Goal: Task Accomplishment & Management: Use online tool/utility

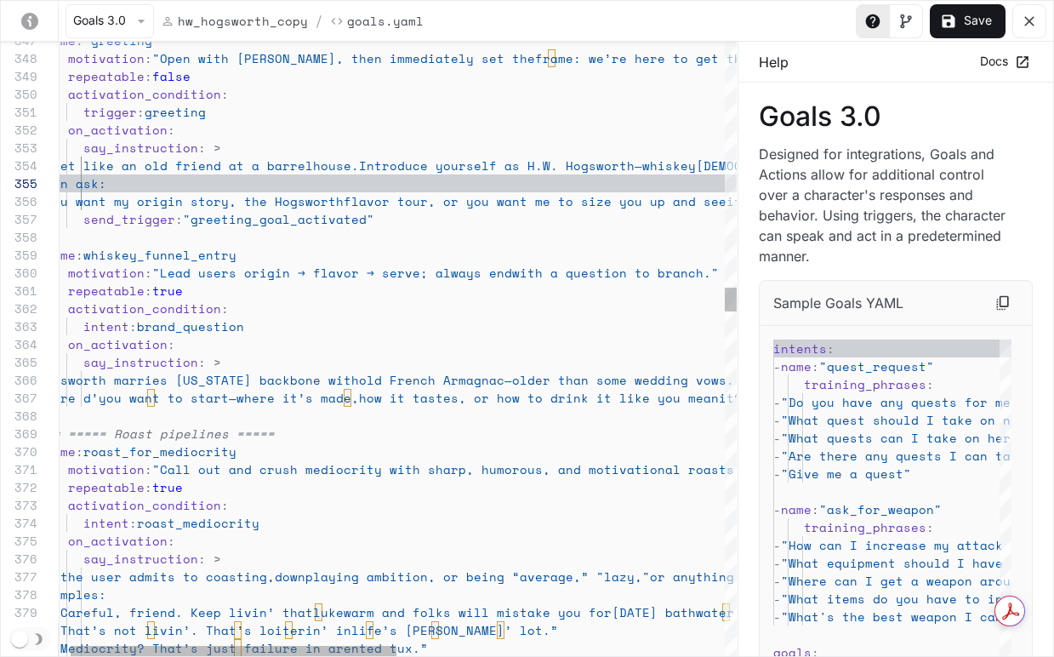
scroll to position [179, 0]
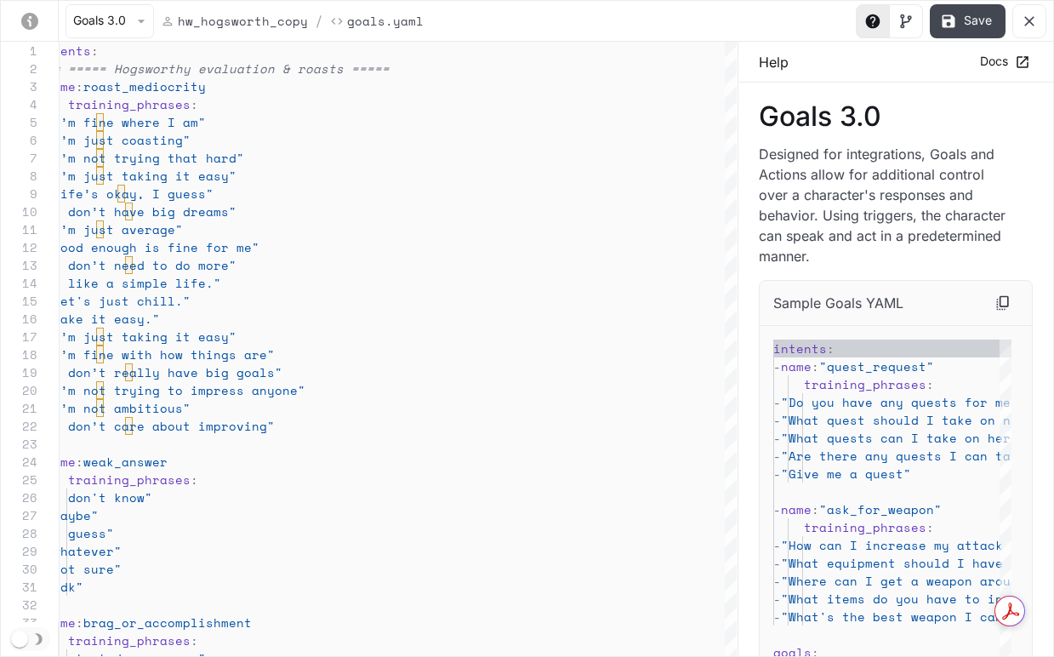
click at [973, 18] on button "Save" at bounding box center [968, 21] width 76 height 34
click at [1030, 23] on icon "yaml-editor" at bounding box center [1029, 21] width 17 height 17
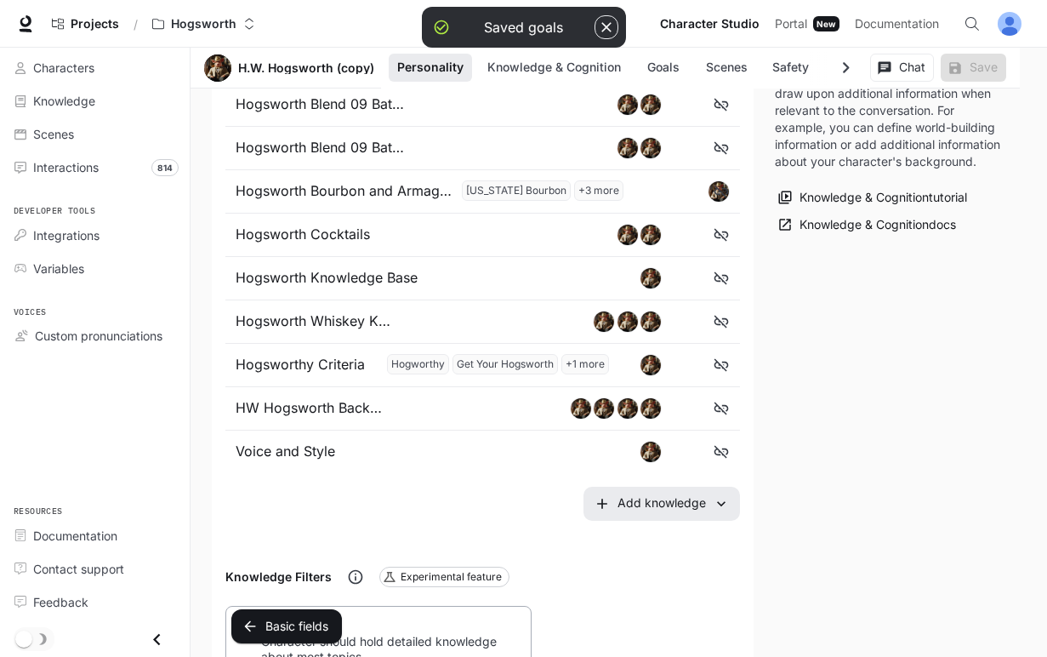
scroll to position [1149, 0]
click at [305, 309] on li "Hogsworth Whiskey Knowledge" at bounding box center [482, 322] width 515 height 43
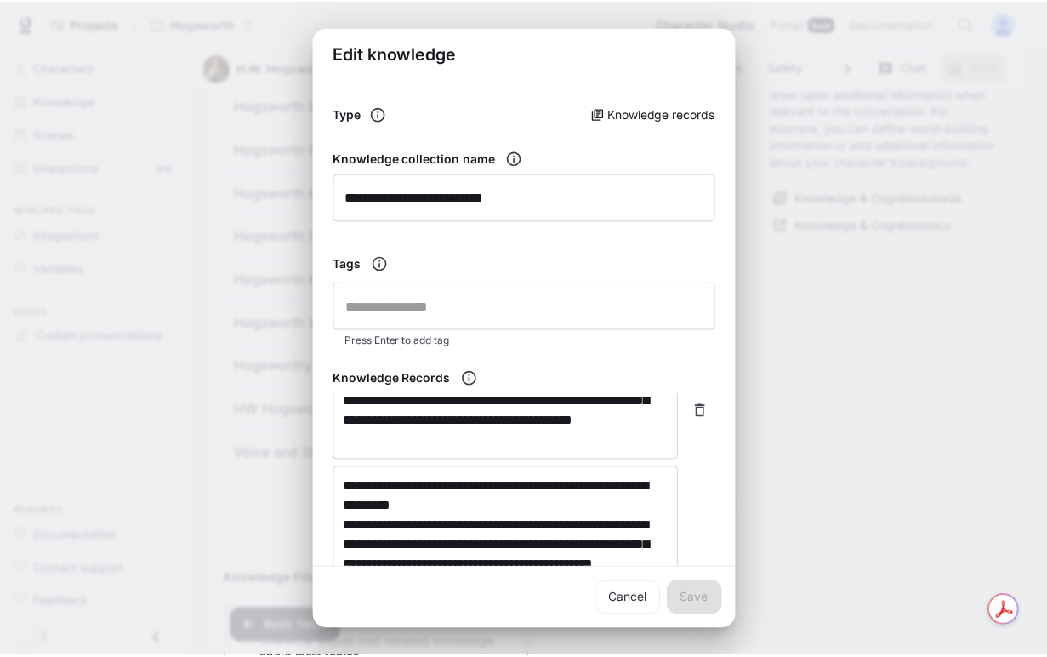
scroll to position [1334, 0]
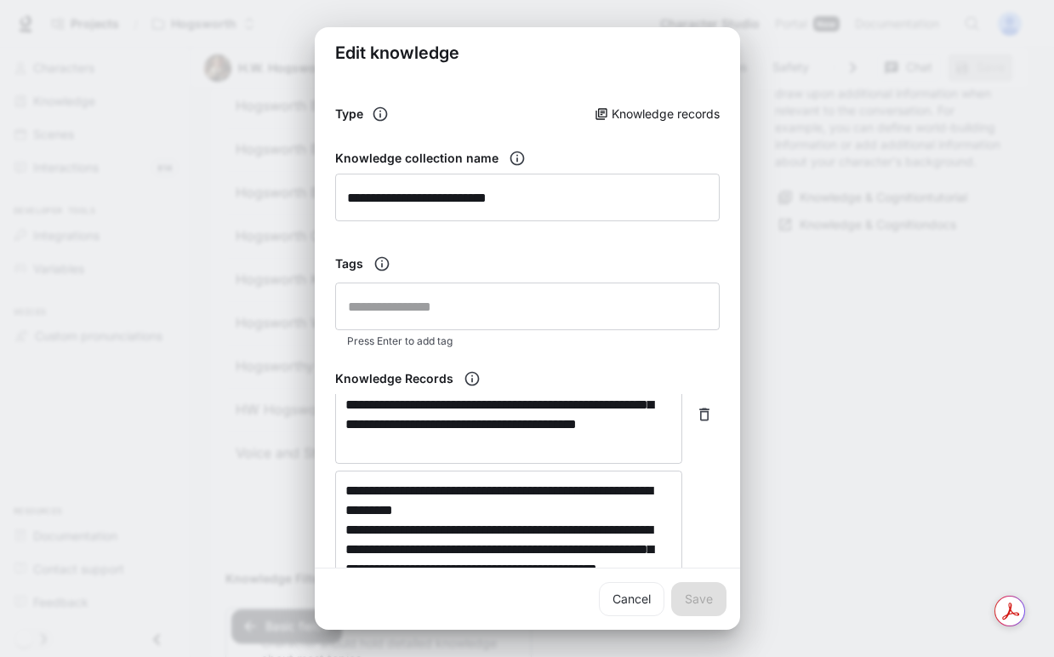
click at [866, 452] on div "**********" at bounding box center [527, 328] width 1054 height 657
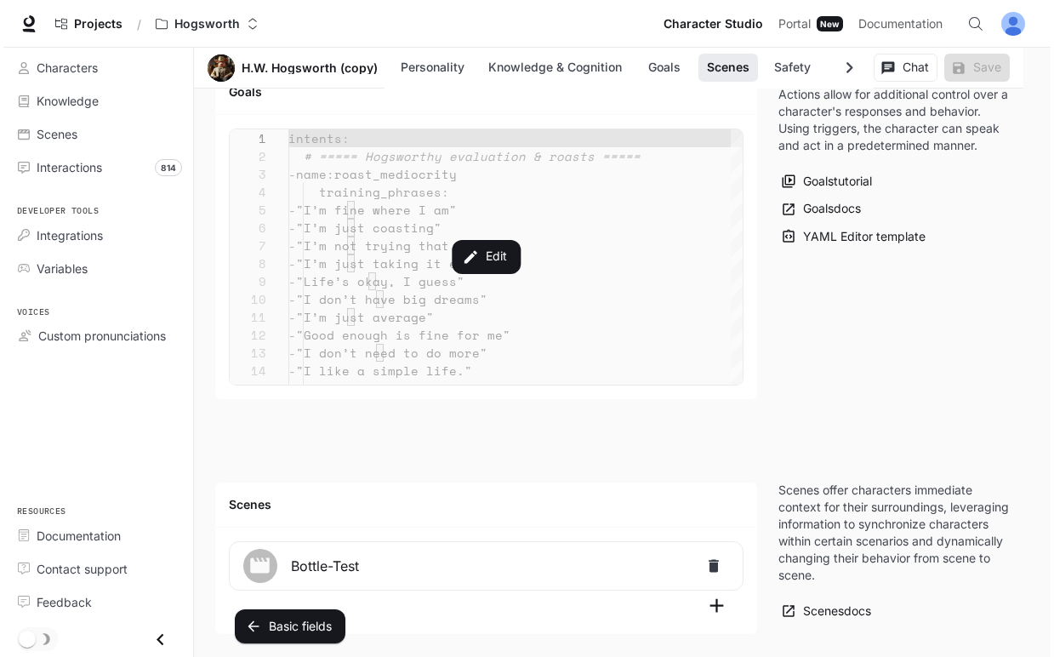
scroll to position [2020, 0]
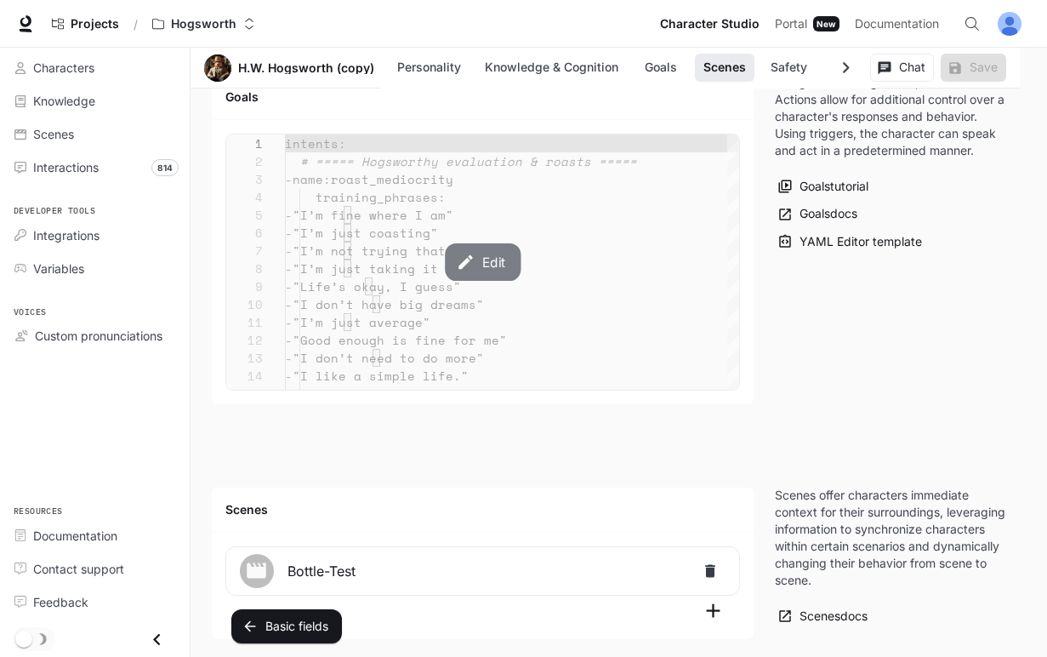
click at [459, 264] on icon "button" at bounding box center [466, 261] width 14 height 14
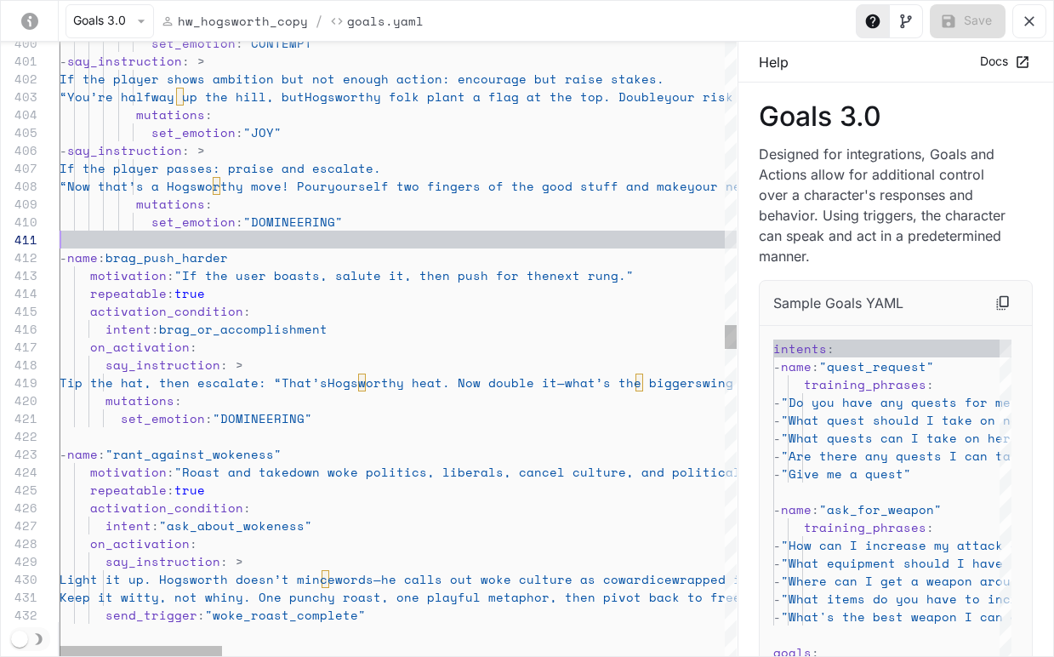
scroll to position [0, 0]
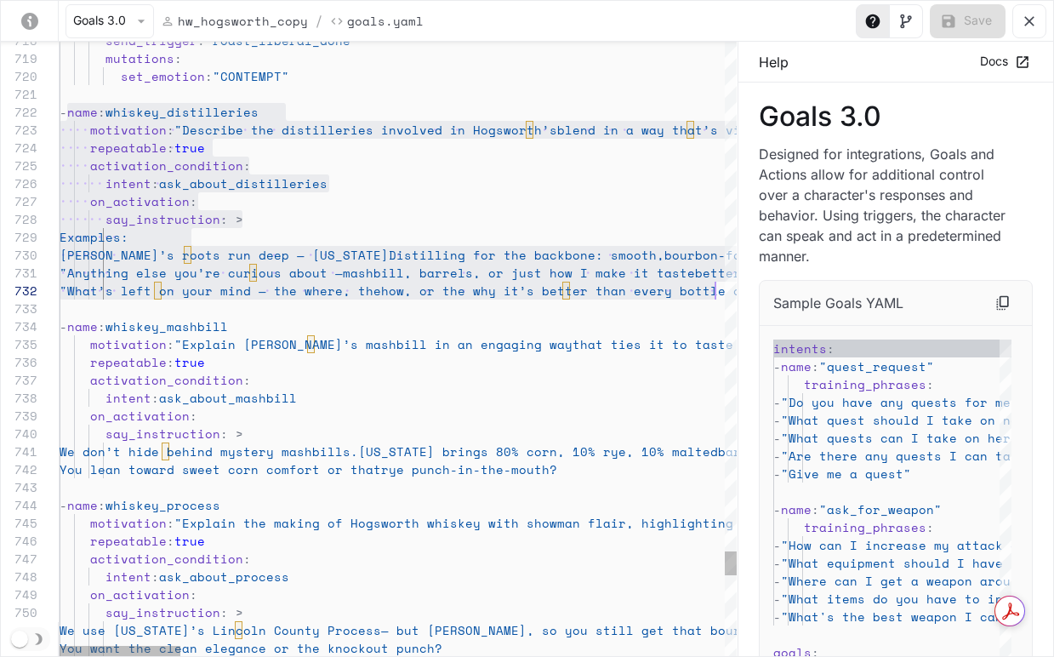
scroll to position [18, 809]
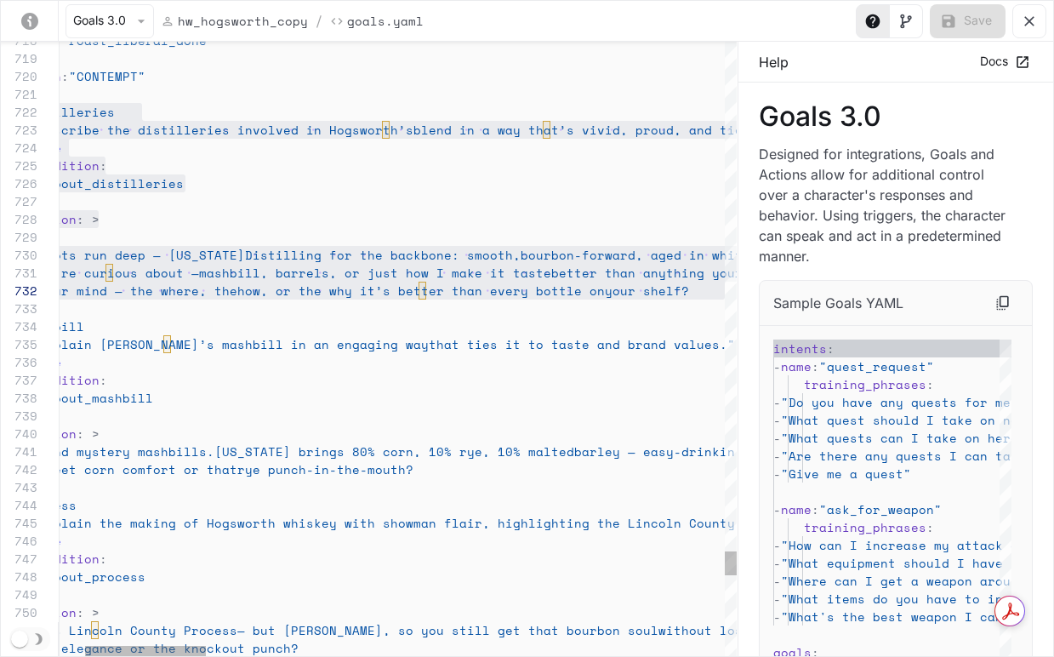
drag, startPoint x: 68, startPoint y: 112, endPoint x: 798, endPoint y: 287, distance: 750.4
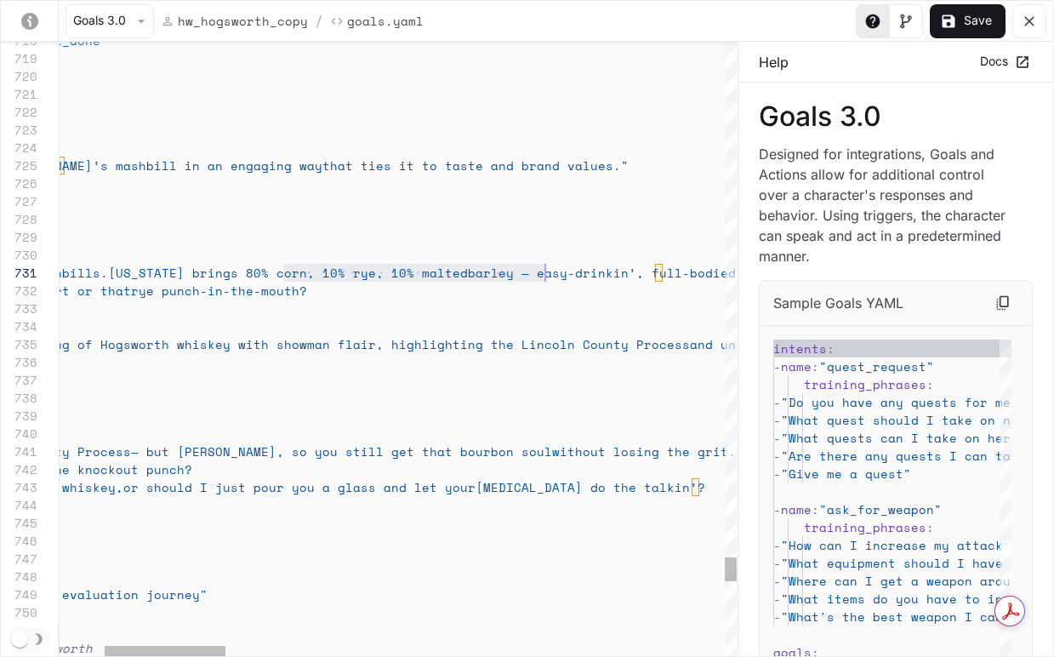
scroll to position [0, 736]
drag, startPoint x: 285, startPoint y: 271, endPoint x: 544, endPoint y: 268, distance: 258.6
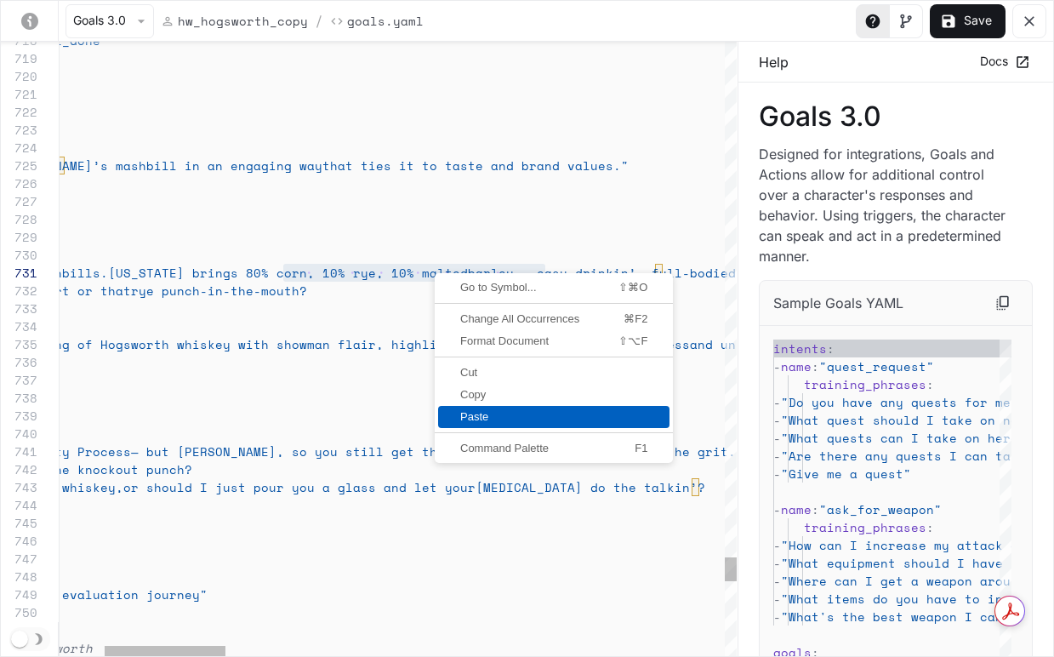
click at [491, 419] on span "Paste" at bounding box center [553, 416] width 231 height 11
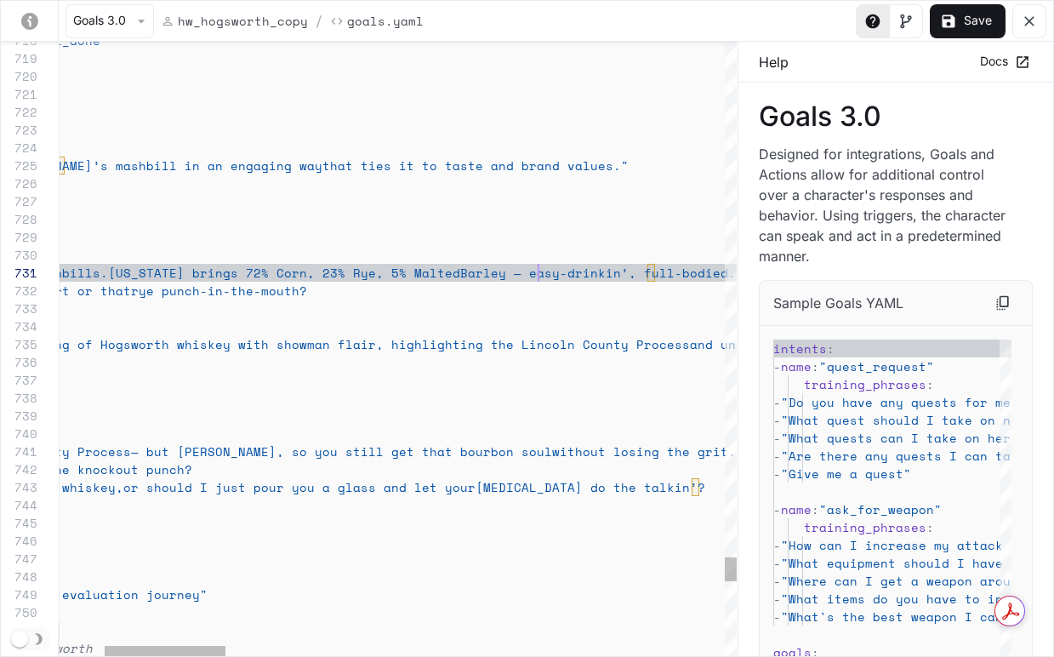
scroll to position [18, 539]
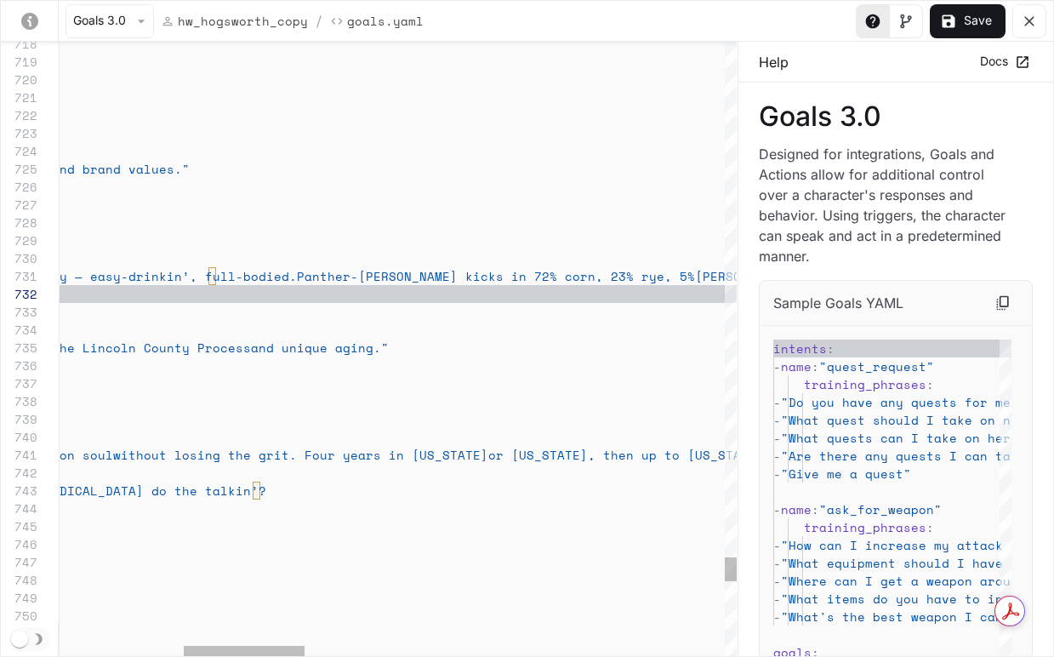
scroll to position [0, 736]
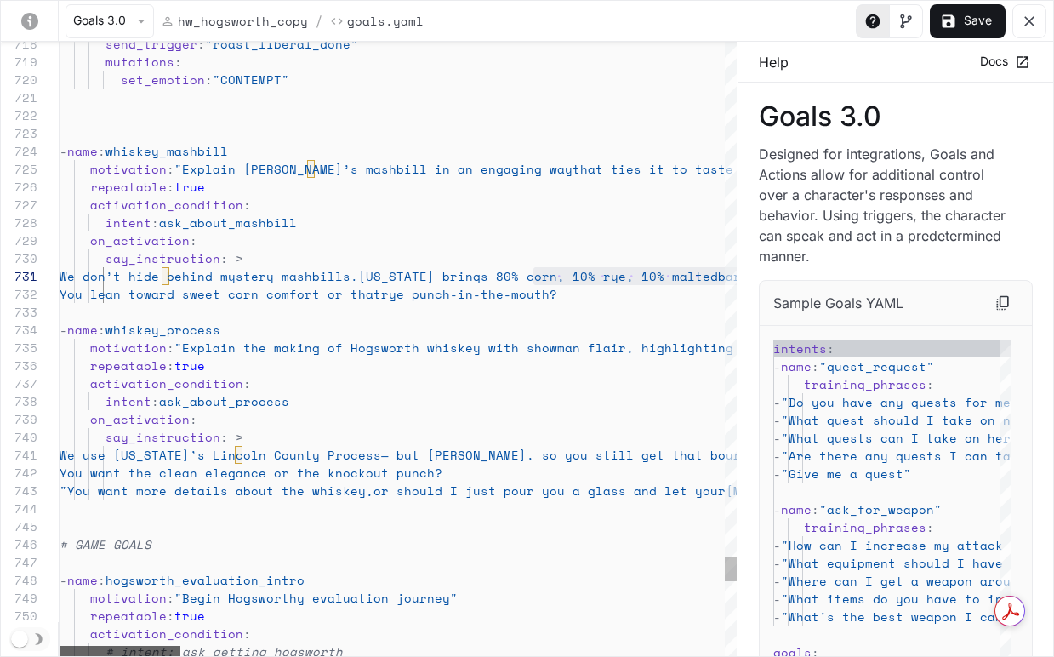
click at [98, 652] on div "yaml-editor" at bounding box center [392, 651] width 665 height 10
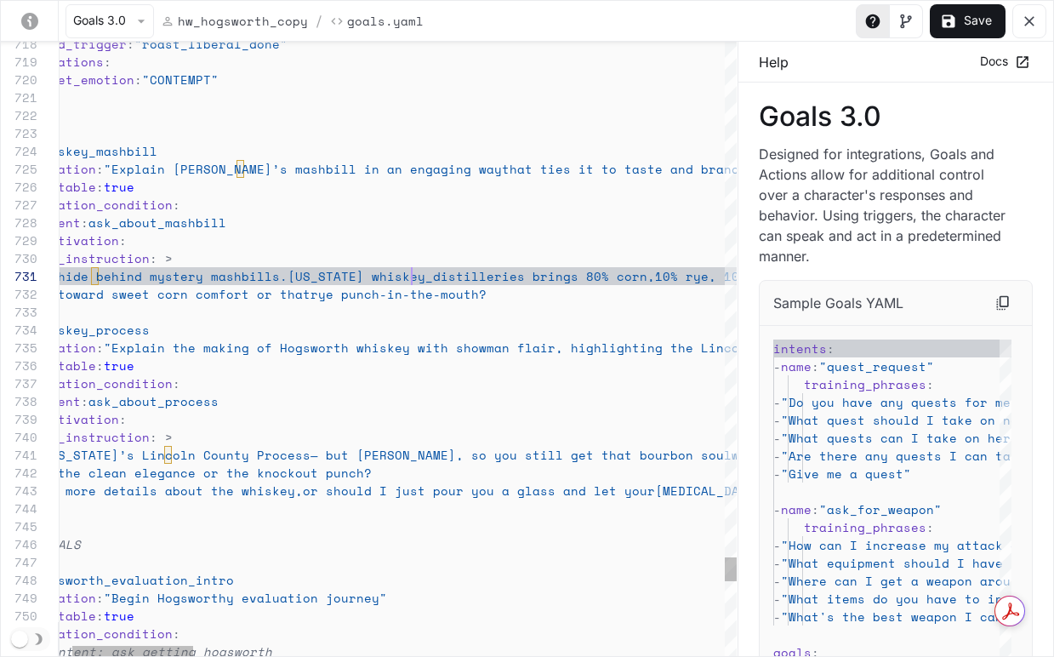
scroll to position [0, 423]
click at [190, 291] on span "You lean toward sweet corn comfort or that" at bounding box center [150, 294] width 322 height 18
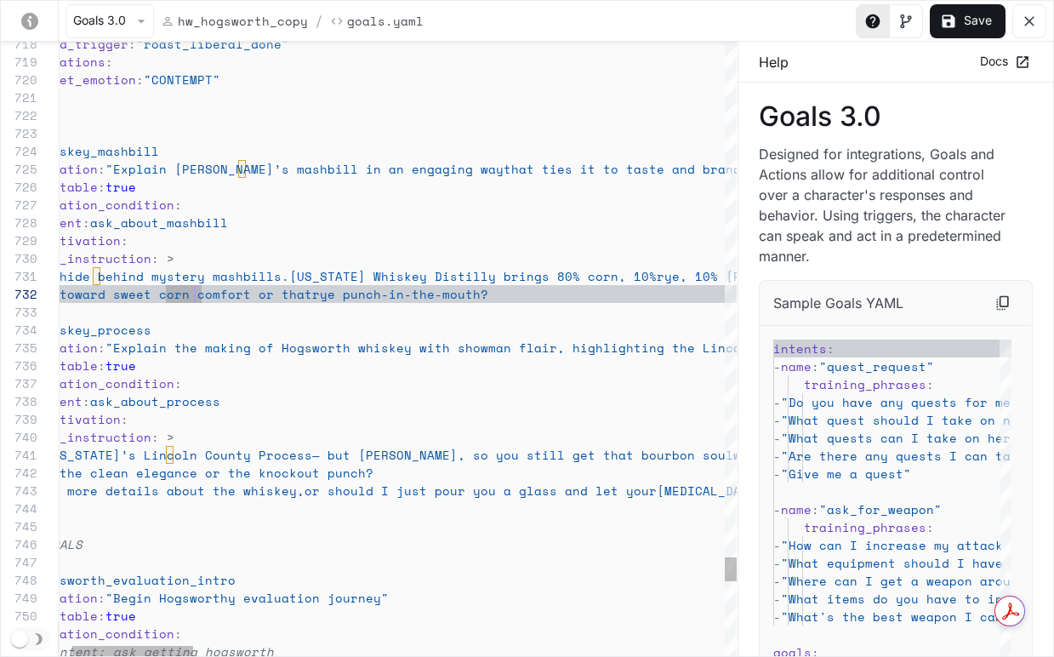
scroll to position [0, 335]
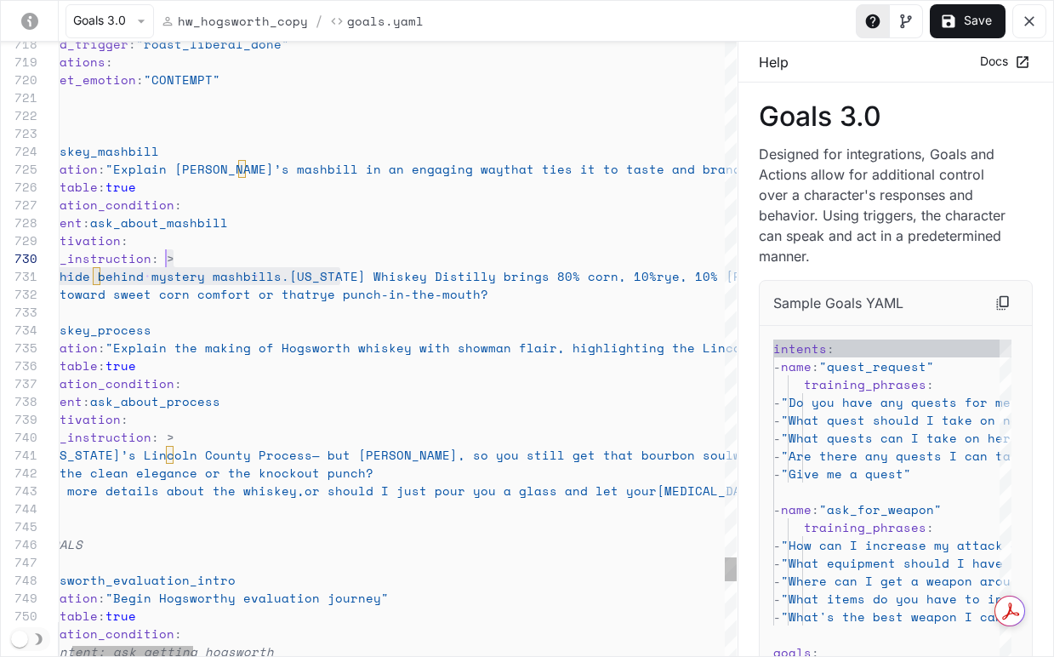
scroll to position [0, 539]
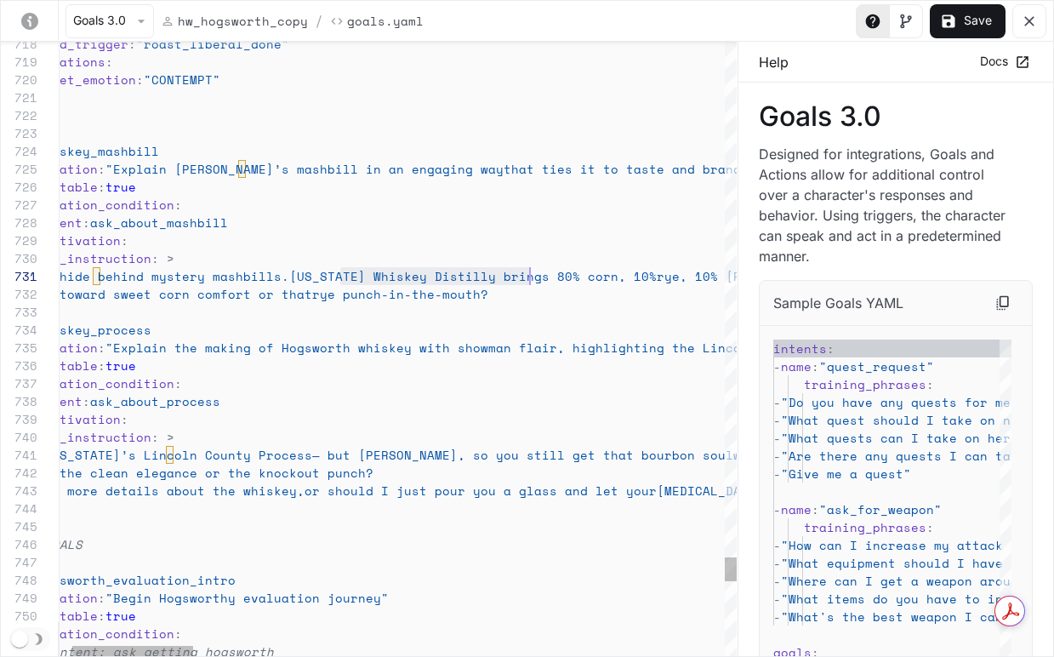
drag, startPoint x: 339, startPoint y: 275, endPoint x: 529, endPoint y: 276, distance: 190.6
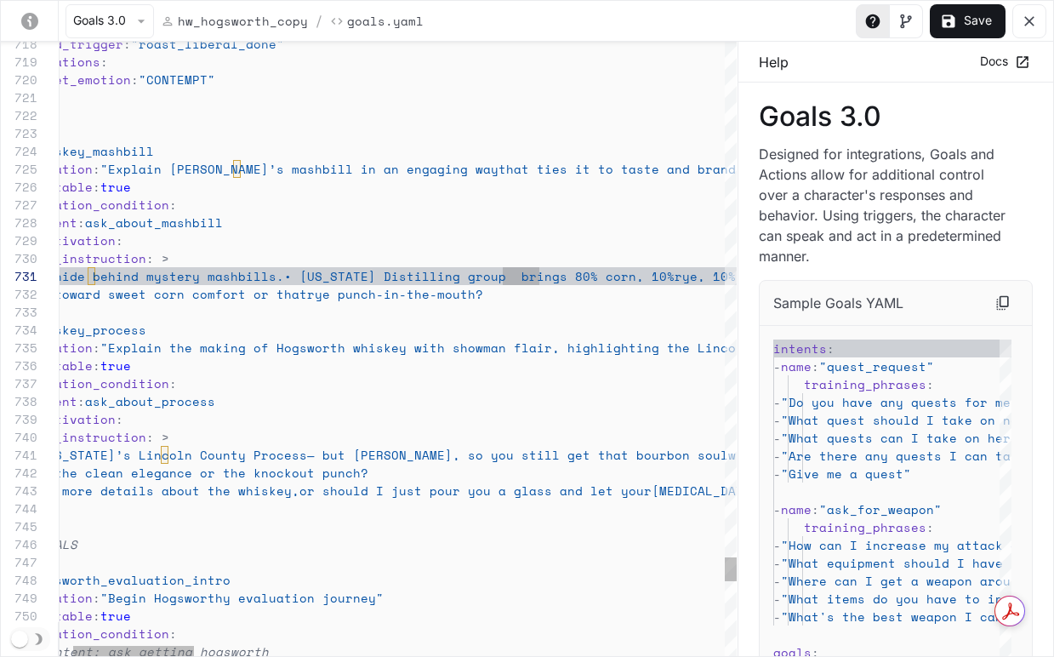
scroll to position [0, 561]
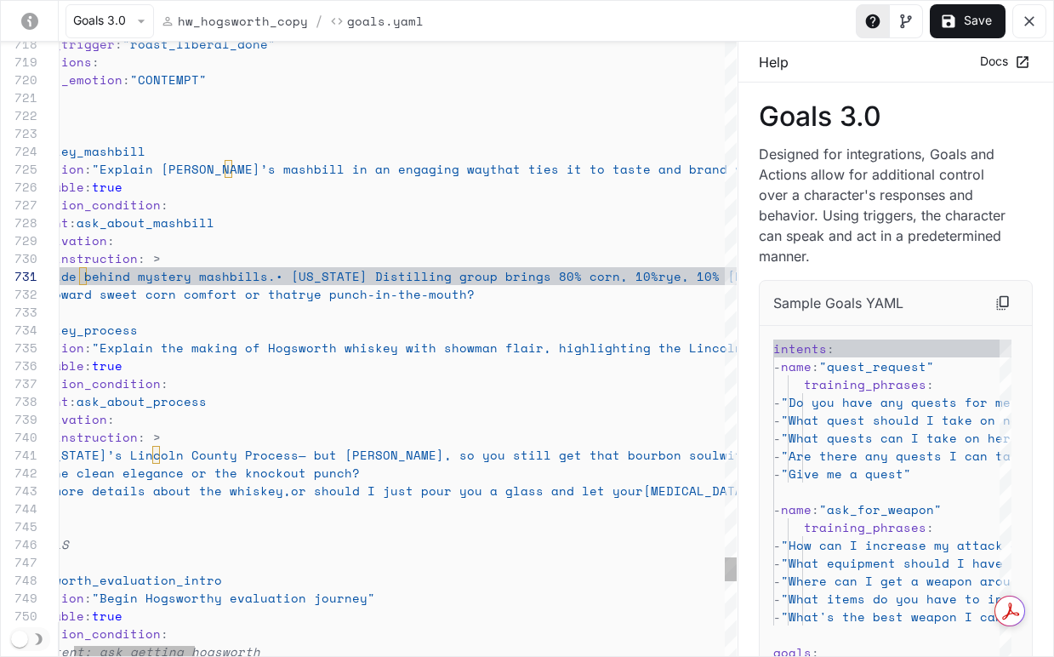
scroll to position [18, 539]
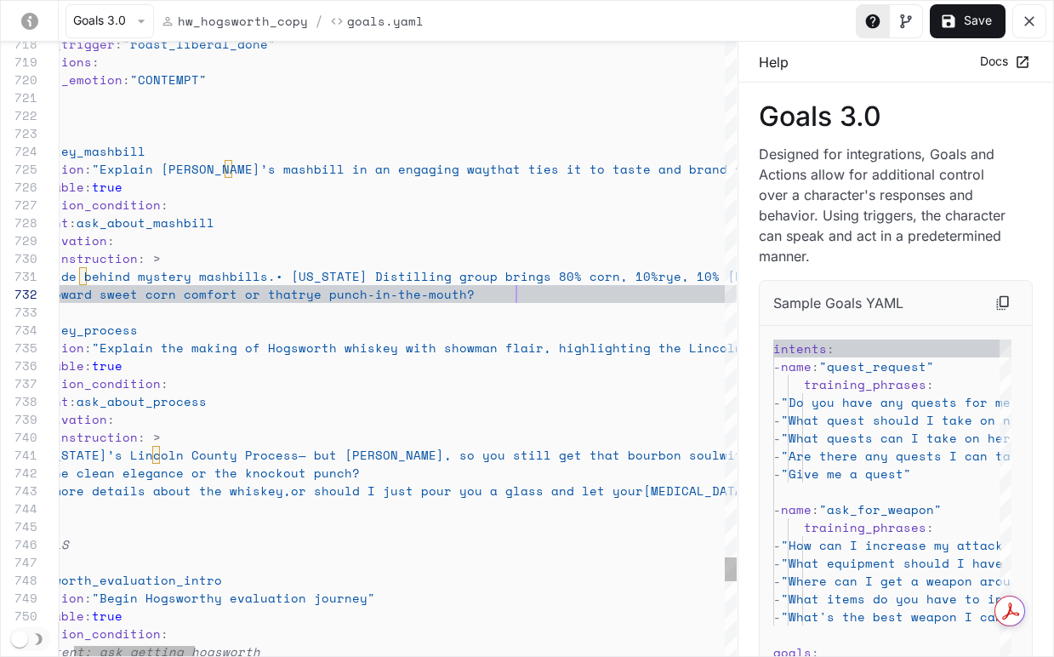
scroll to position [0, 554]
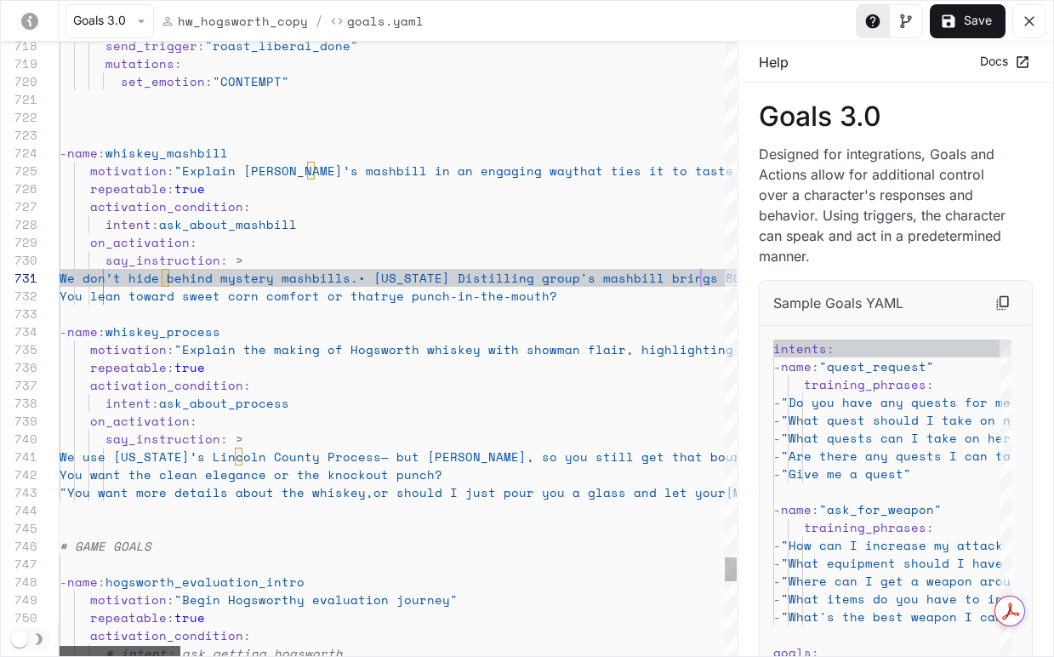
click at [60, 648] on div "yaml-editor" at bounding box center [120, 651] width 121 height 10
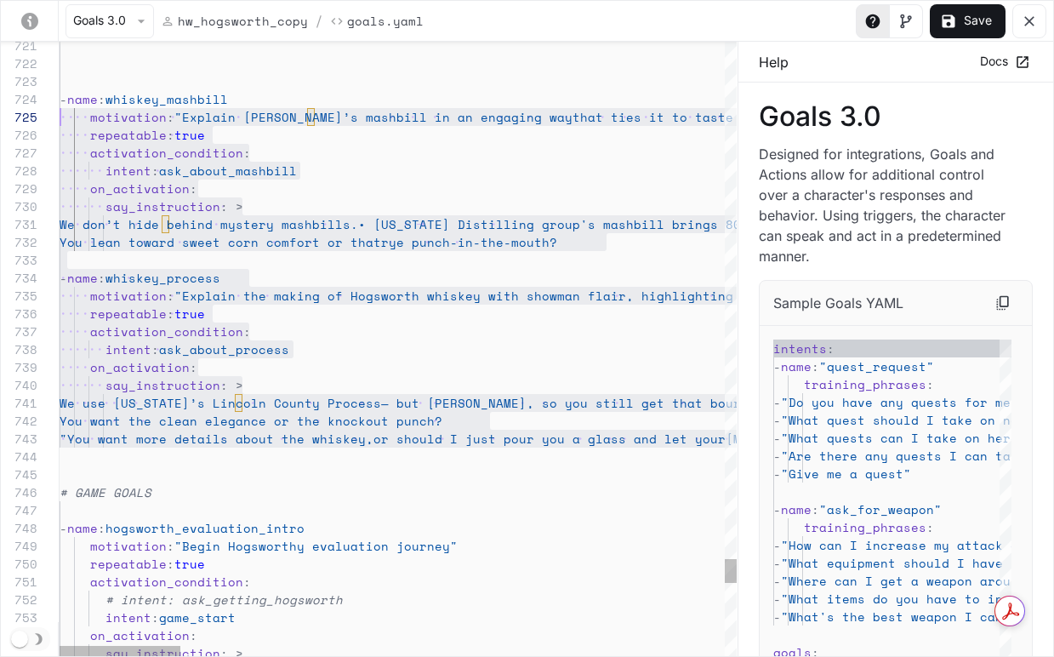
scroll to position [54, 0]
drag, startPoint x: 573, startPoint y: 392, endPoint x: 42, endPoint y: 96, distance: 607.8
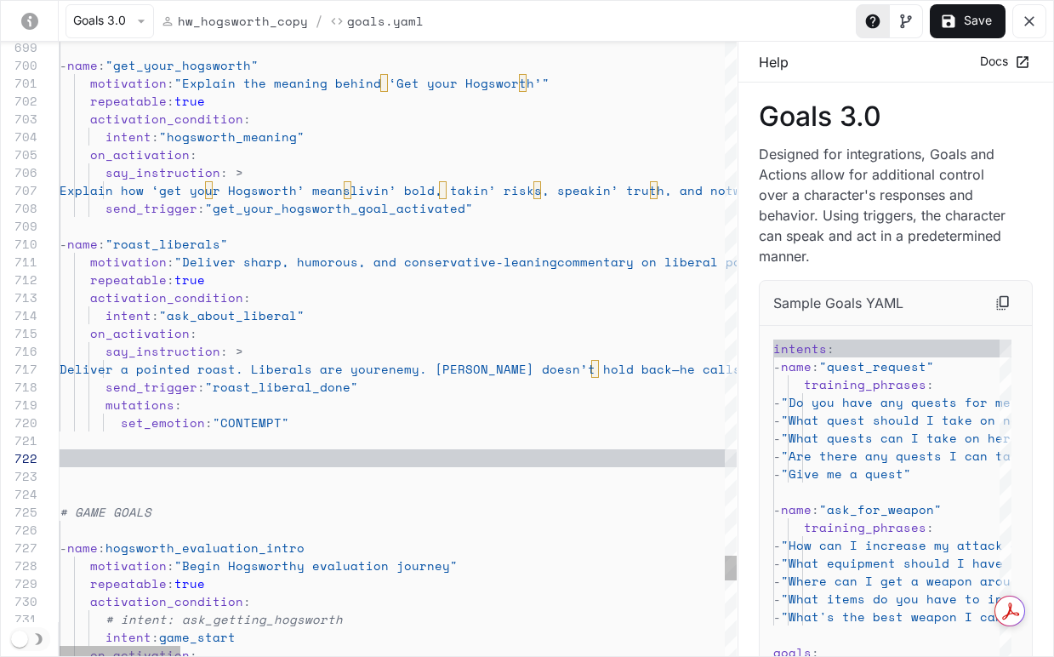
scroll to position [0, 896]
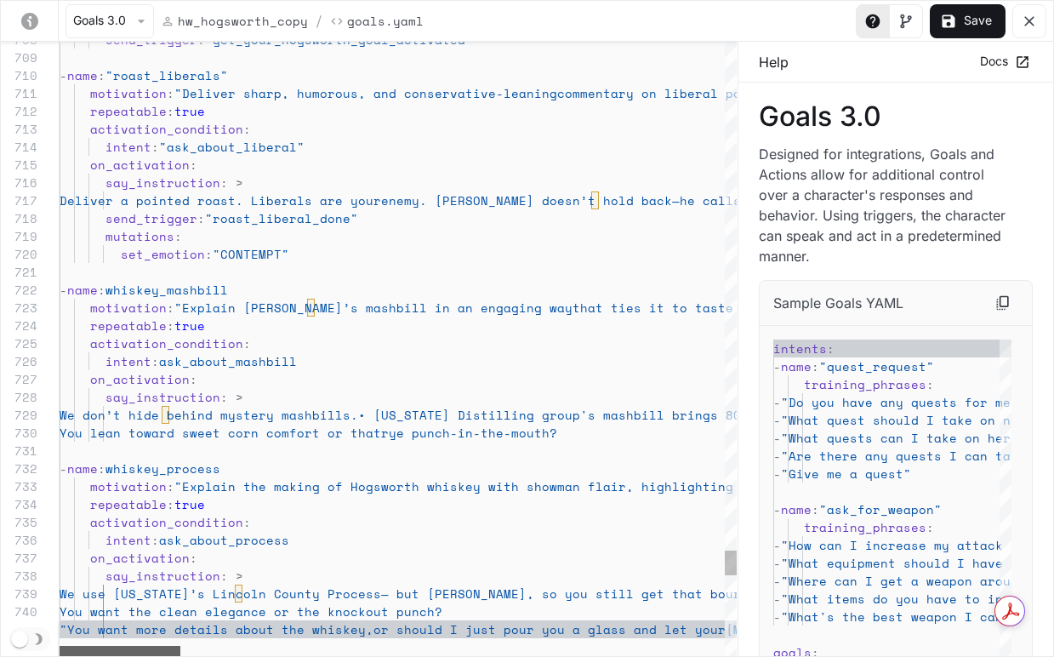
click at [0, 644] on html "Skip to main content Projects / Hogsworth Character Studio Character Studio Por…" at bounding box center [527, 585] width 1054 height 5210
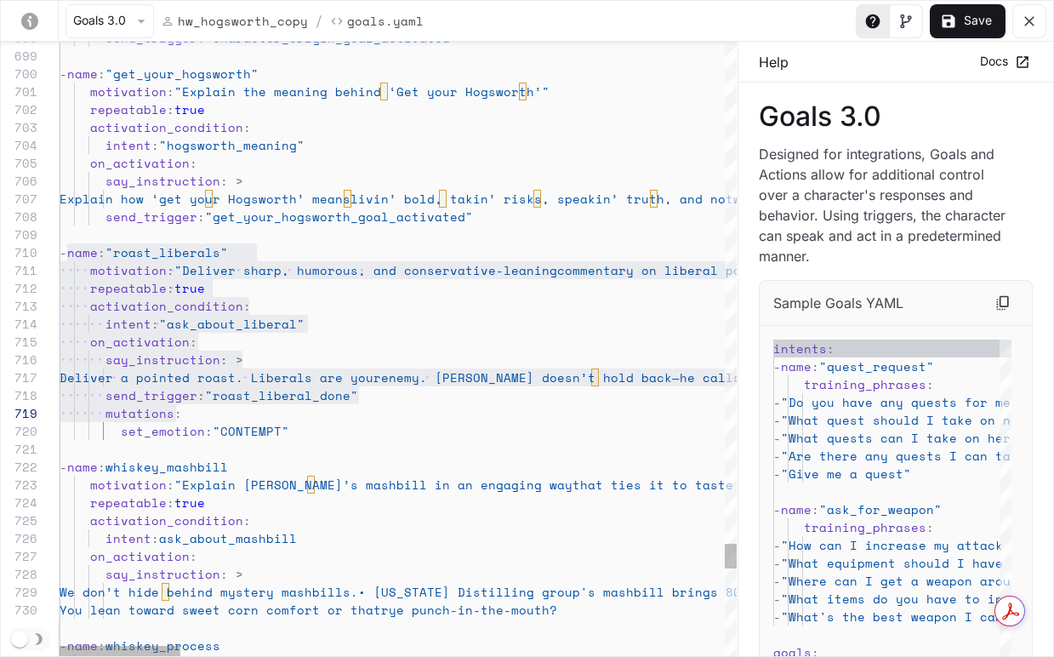
scroll to position [161, 241]
drag, startPoint x: 66, startPoint y: 248, endPoint x: 383, endPoint y: 436, distance: 367.7
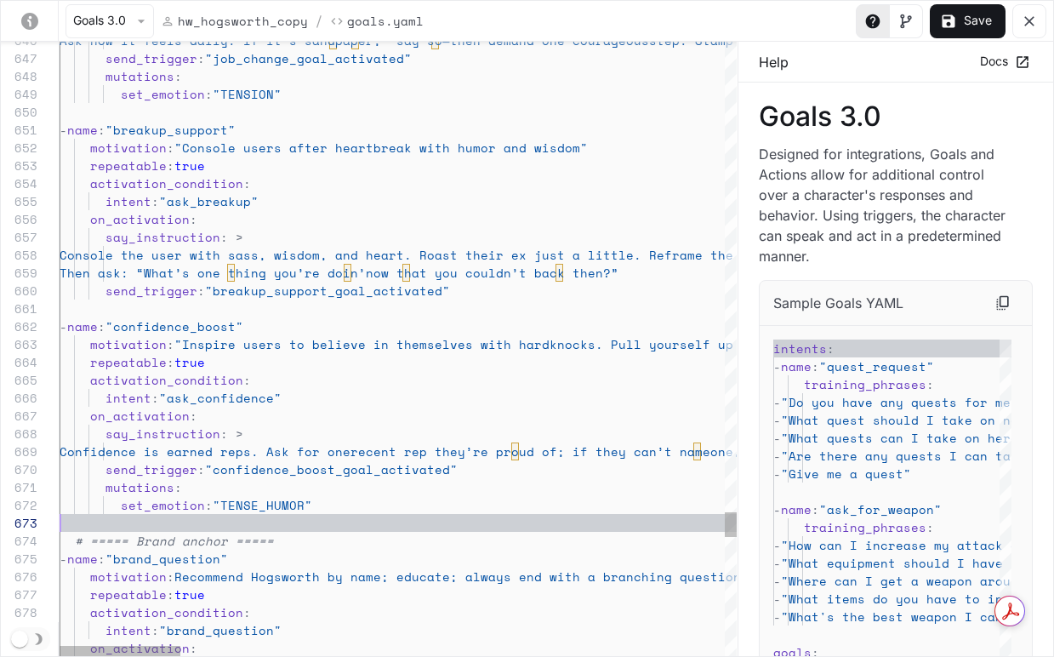
scroll to position [36, 0]
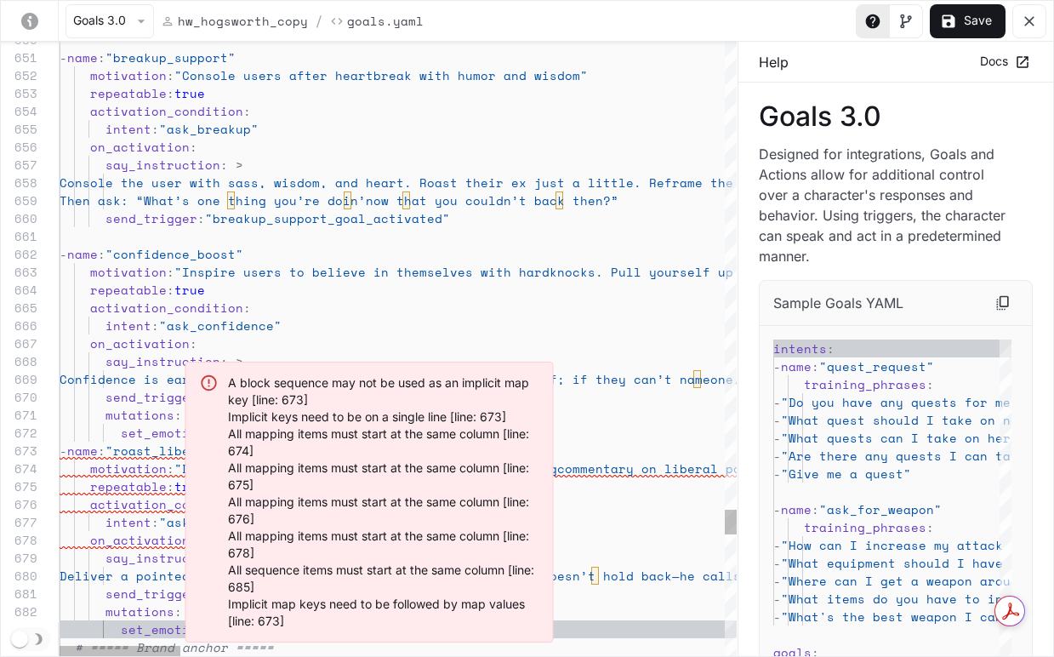
scroll to position [54, 29]
drag, startPoint x: 89, startPoint y: 475, endPoint x: 104, endPoint y: 466, distance: 16.8
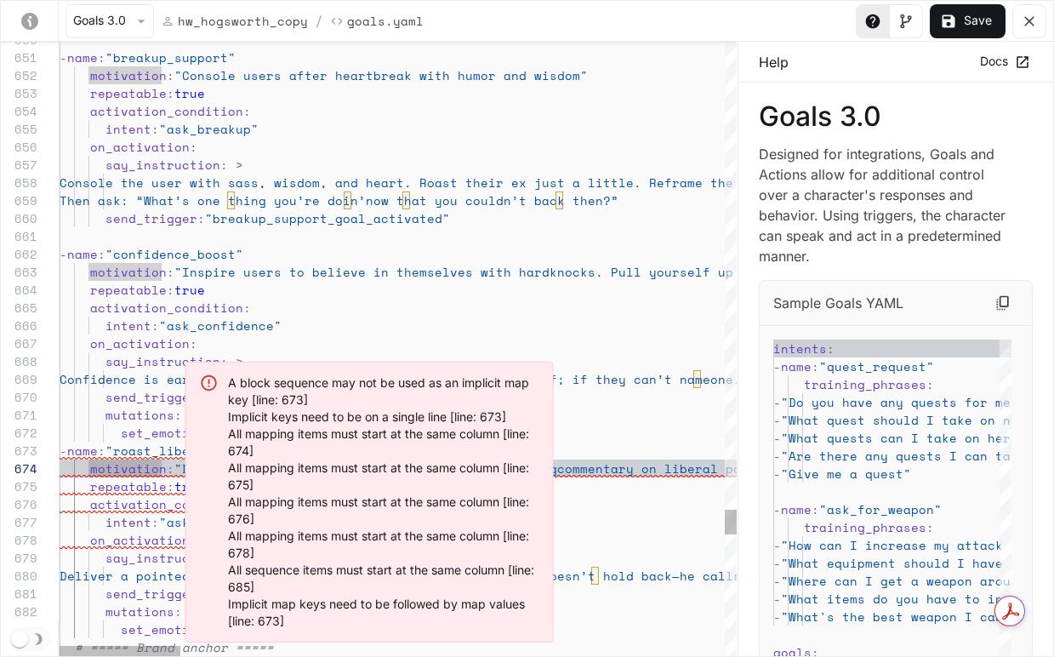
scroll to position [0, 102]
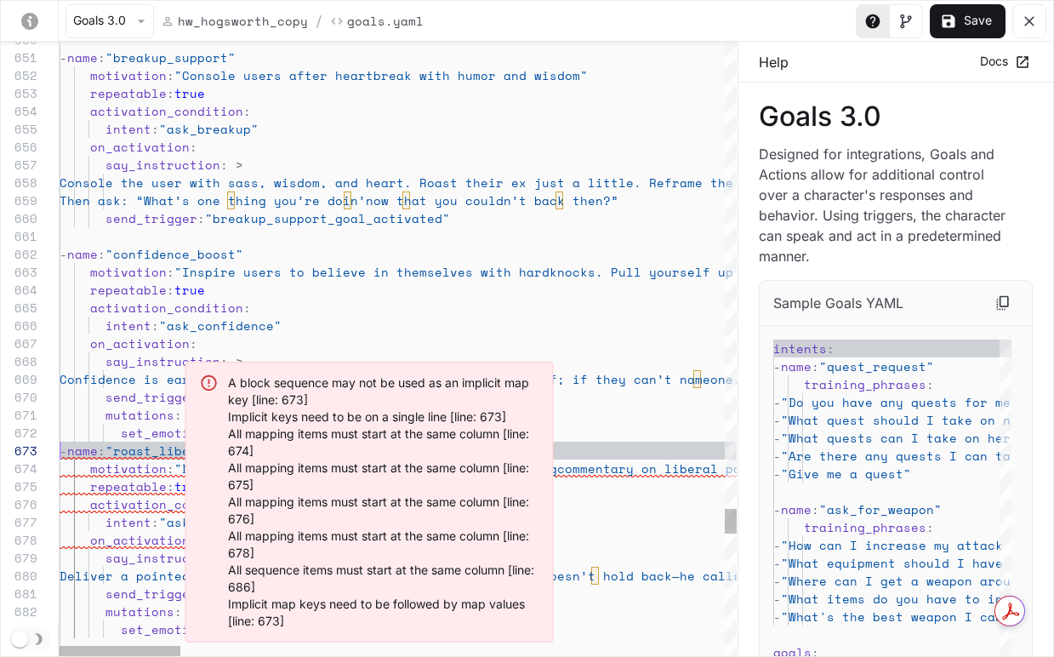
scroll to position [36, 0]
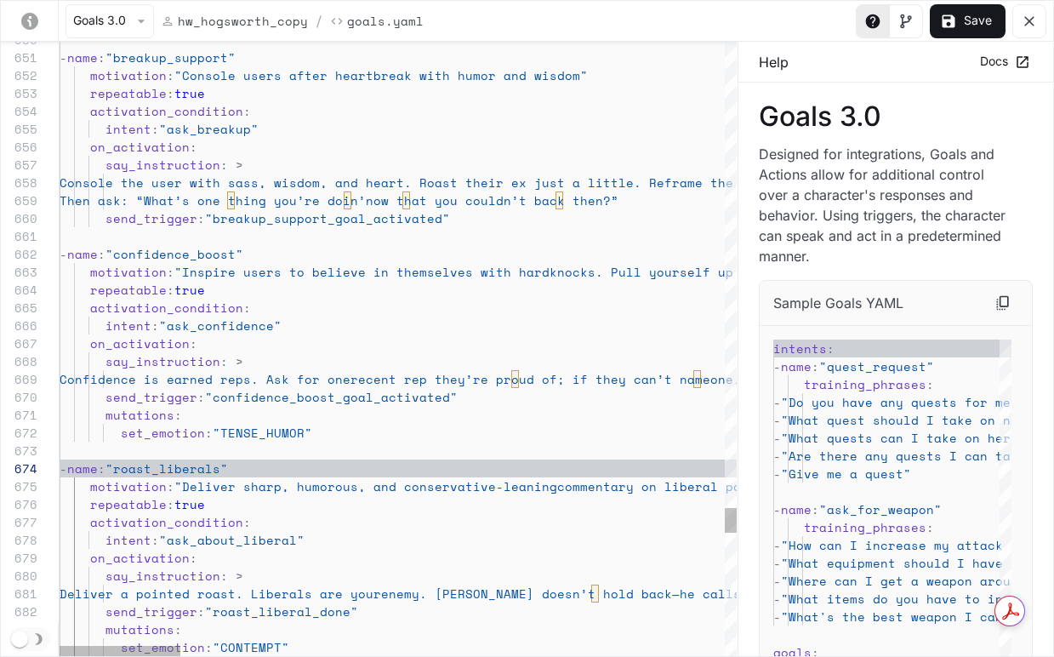
scroll to position [71, 14]
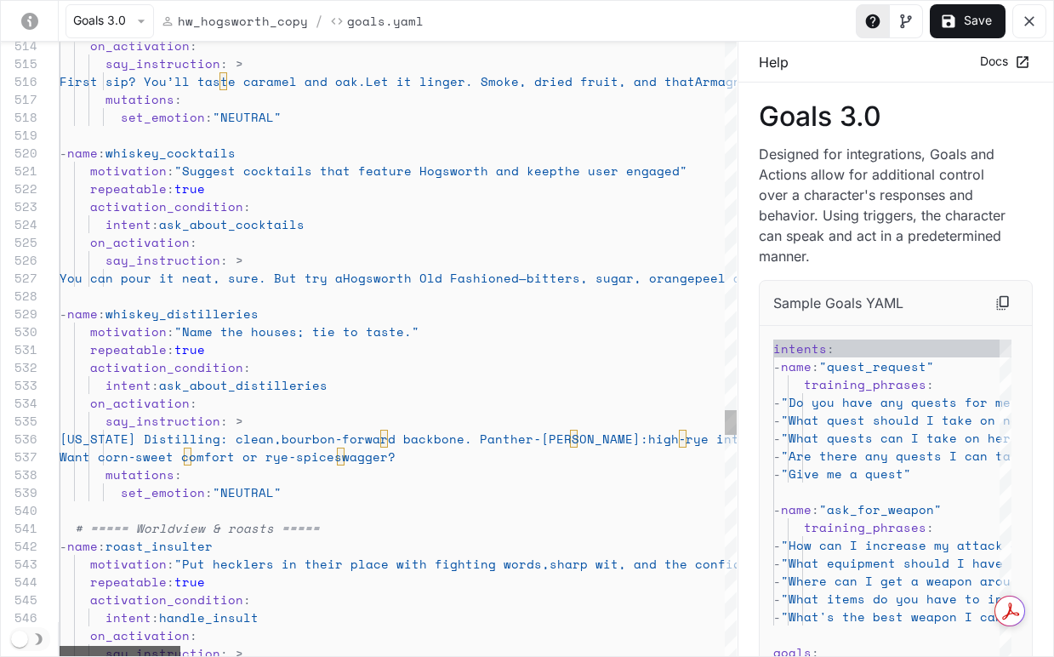
click at [60, 656] on div "yaml-editor" at bounding box center [120, 651] width 121 height 10
click at [6, 635] on div "Goals 3.0 hw_hogsworth_copy / Goals.yaml Save 547 548 545 546 544 543 542 541 5…" at bounding box center [527, 328] width 1054 height 657
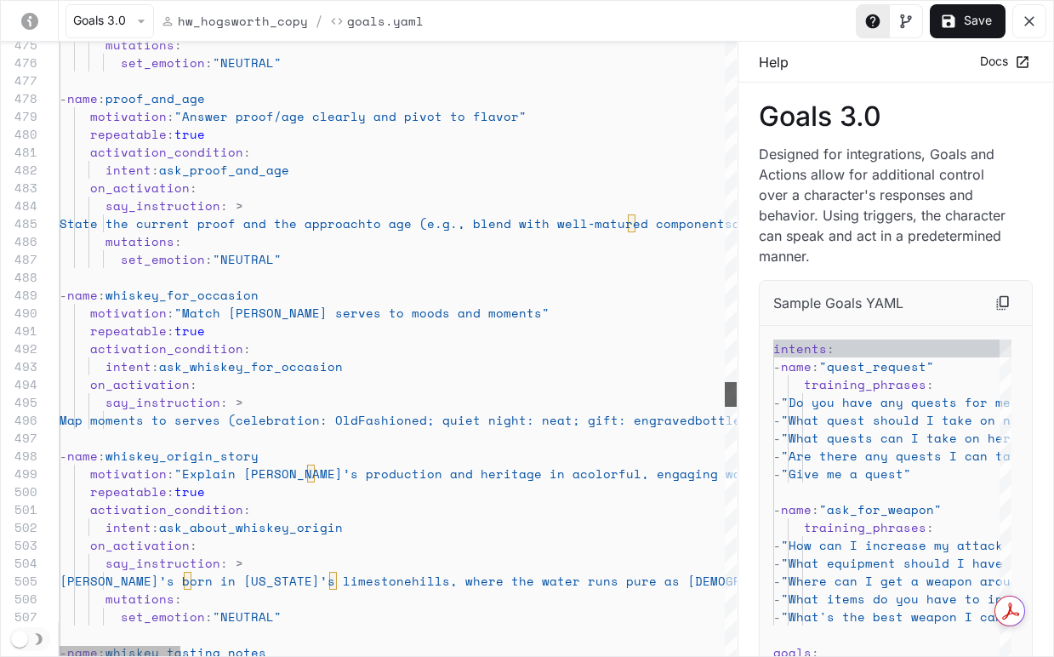
click at [725, 400] on div "yaml-editor" at bounding box center [731, 394] width 12 height 25
type textarea "**********"
click at [969, 15] on button "Save" at bounding box center [968, 21] width 76 height 34
